Goal: Task Accomplishment & Management: Manage account settings

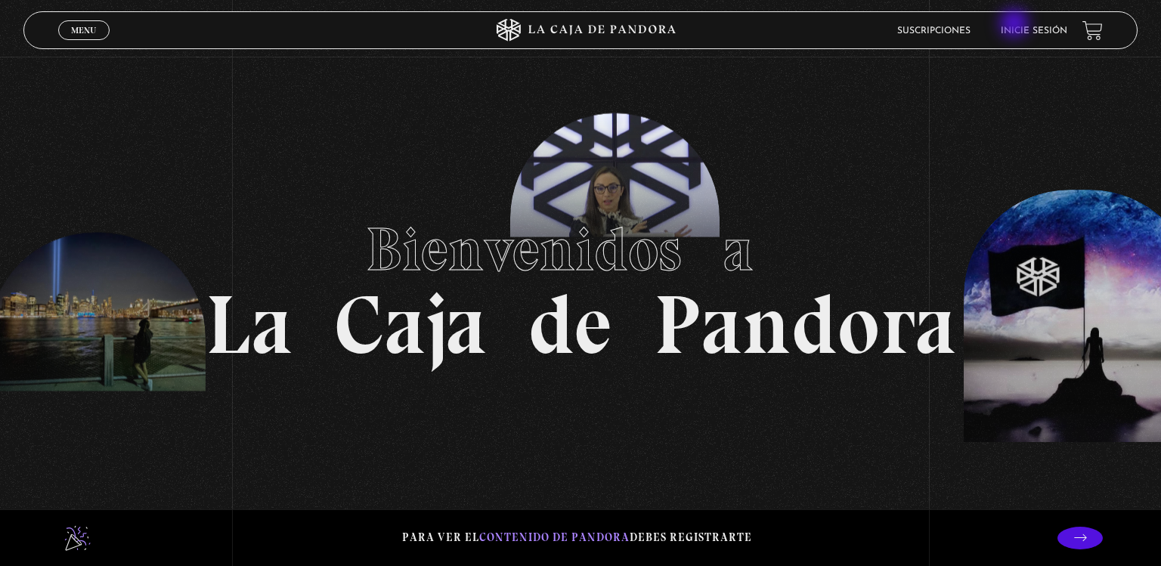
click at [1016, 25] on li "Inicie sesión" at bounding box center [1034, 30] width 67 height 23
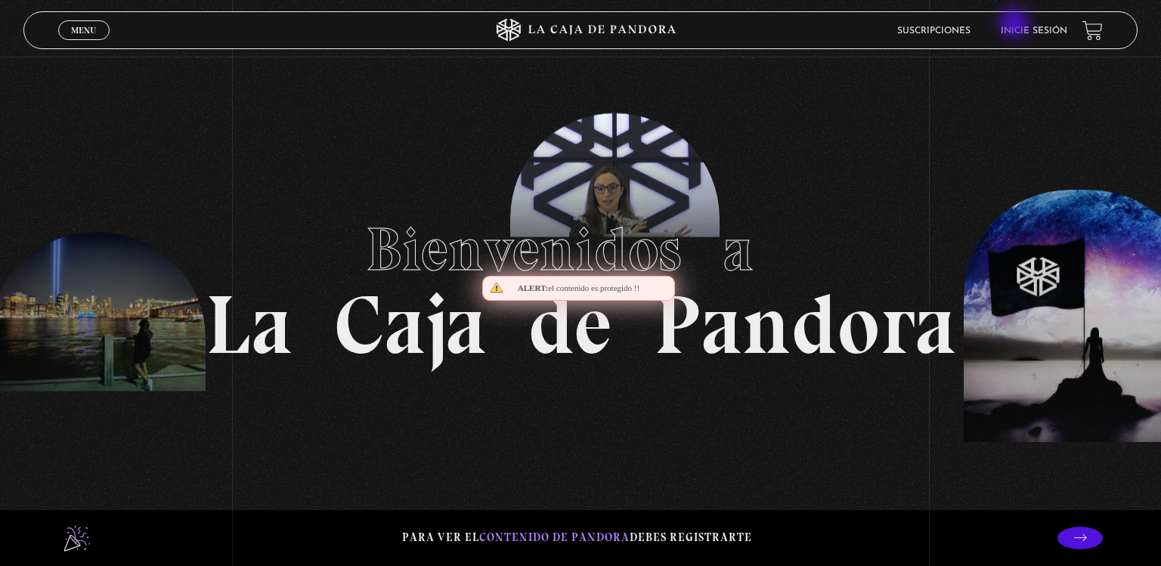
click at [1016, 25] on li "Inicie sesión" at bounding box center [1034, 30] width 67 height 23
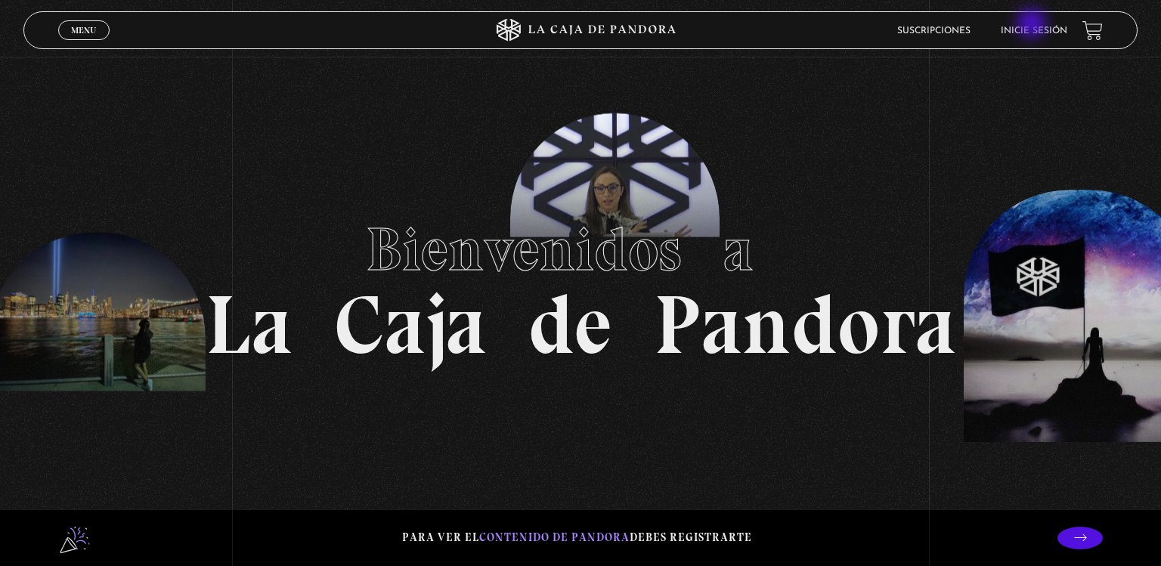
click at [1033, 25] on li "Inicie sesión" at bounding box center [1034, 30] width 67 height 23
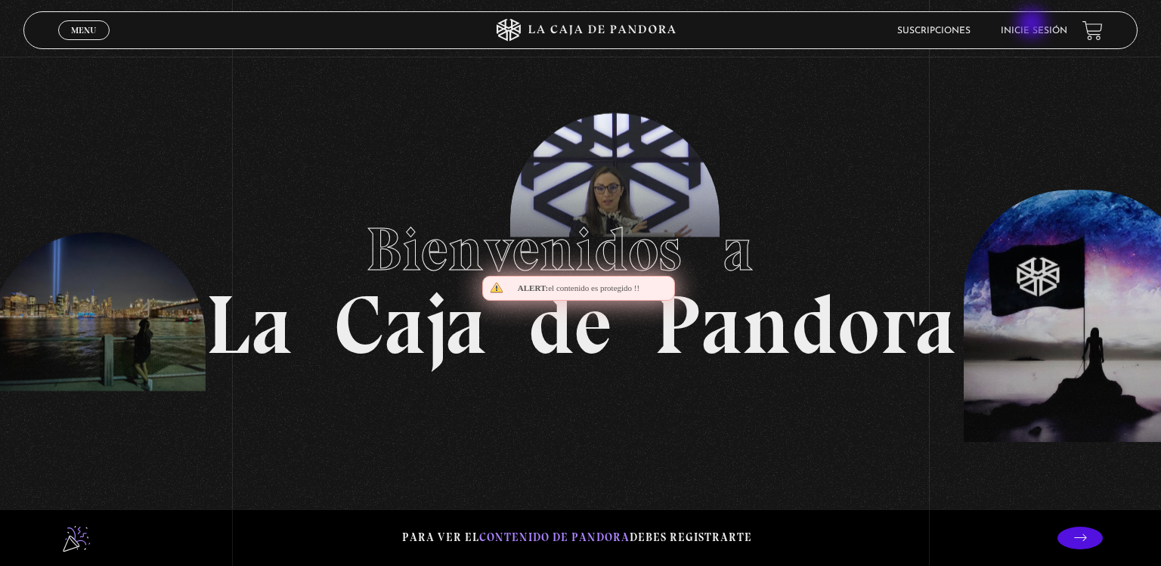
click at [1033, 25] on li "Inicie sesión" at bounding box center [1034, 30] width 67 height 23
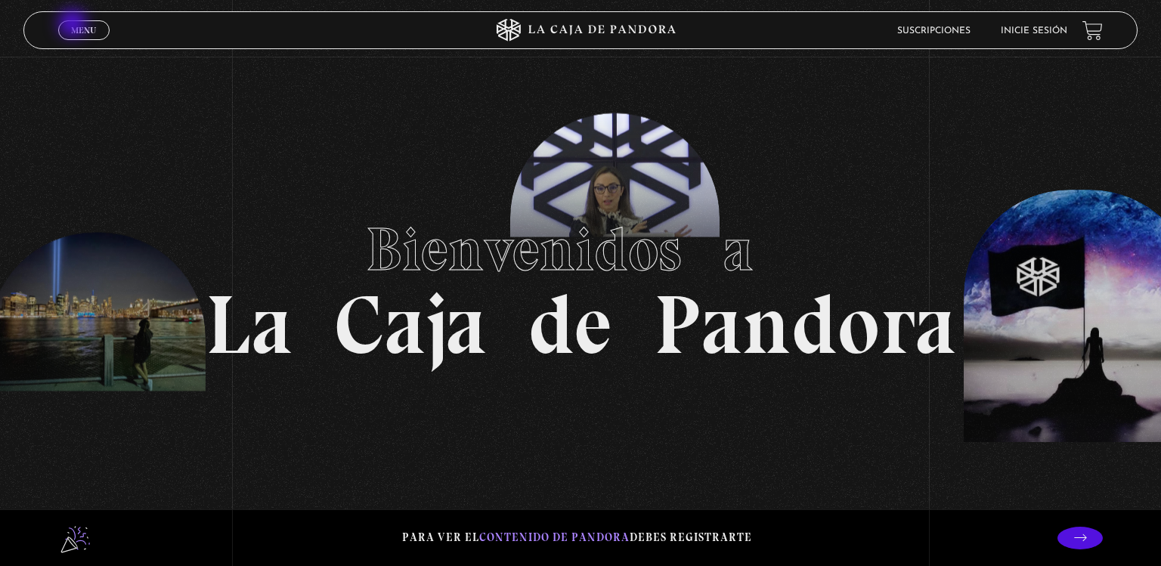
click at [74, 26] on span "Menu" at bounding box center [83, 30] width 25 height 9
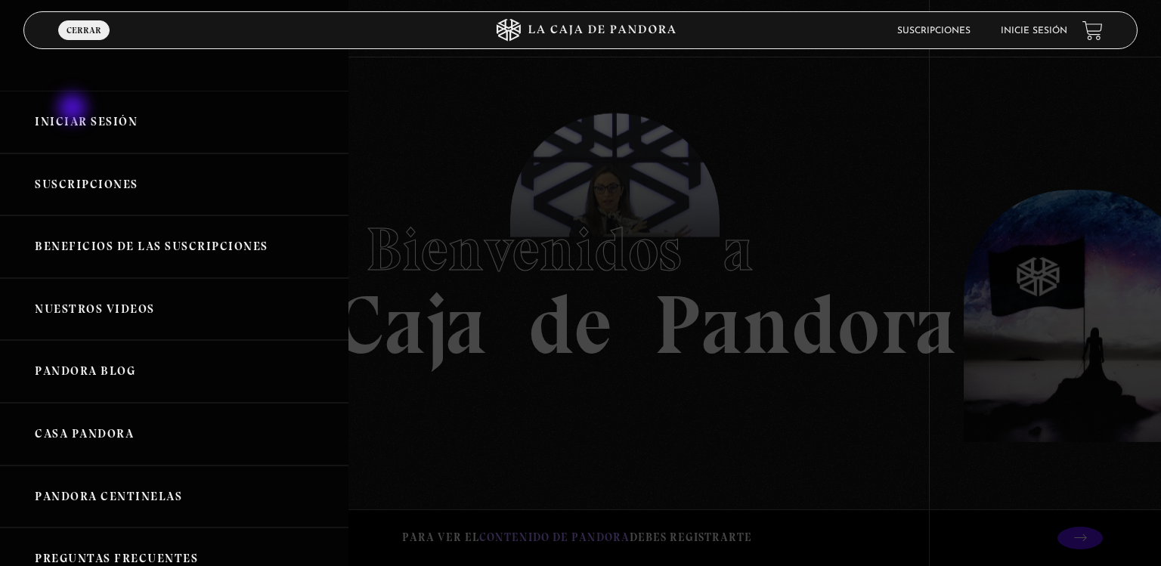
click at [74, 110] on link "Iniciar Sesión" at bounding box center [174, 122] width 348 height 63
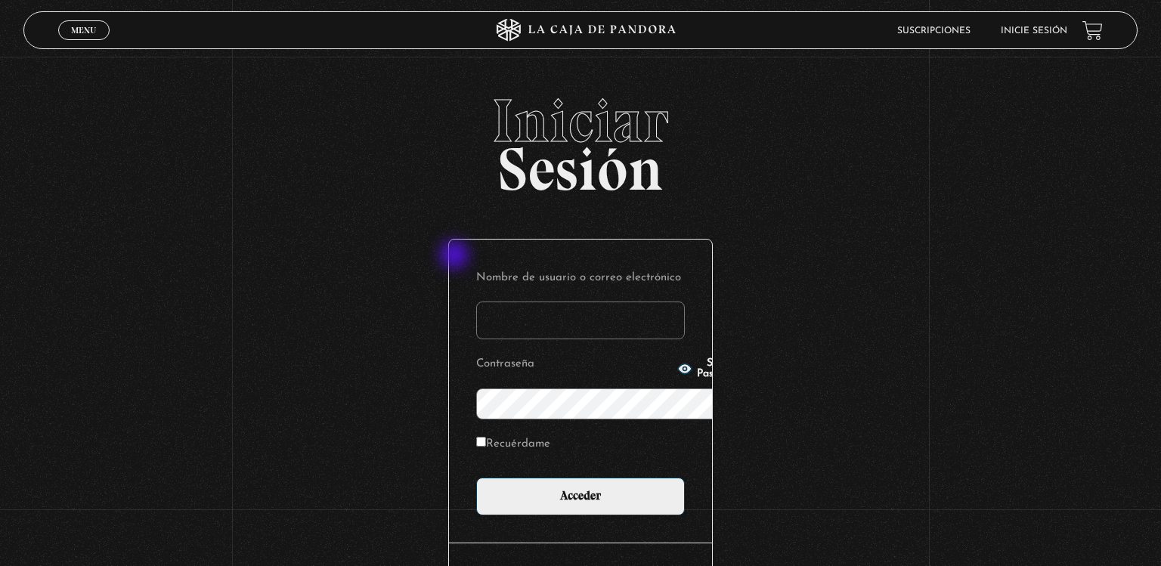
click at [476, 302] on input "Nombre de usuario o correo electrónico" at bounding box center [580, 321] width 209 height 38
type input "[EMAIL_ADDRESS][DOMAIN_NAME]"
click at [476, 433] on label "Recuérdame" at bounding box center [513, 444] width 74 height 23
click at [476, 437] on input "Recuérdame" at bounding box center [481, 442] width 10 height 10
checkbox input "true"
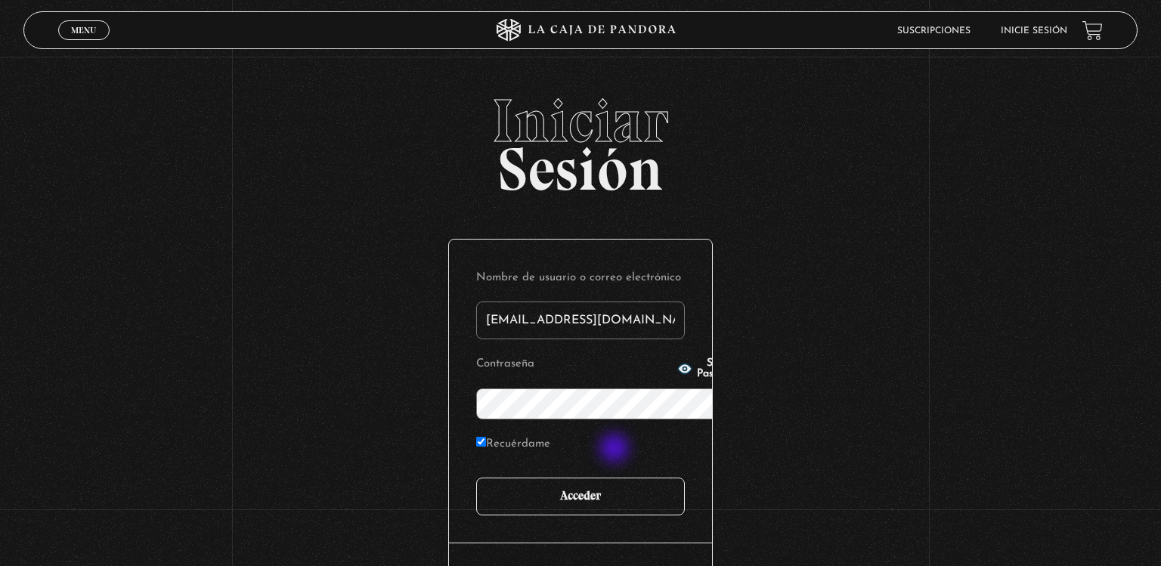
click at [616, 478] on input "Acceder" at bounding box center [580, 497] width 209 height 38
